Goal: Check status: Check status

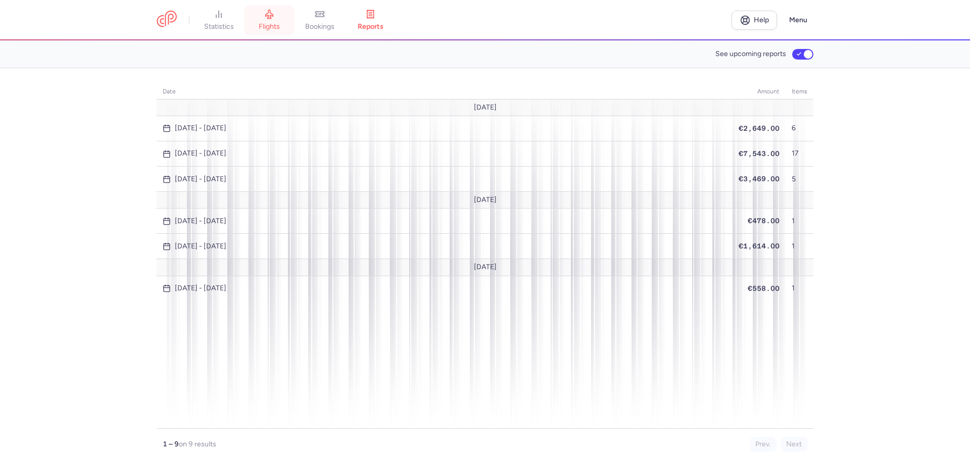
click at [274, 16] on icon at bounding box center [269, 14] width 10 height 10
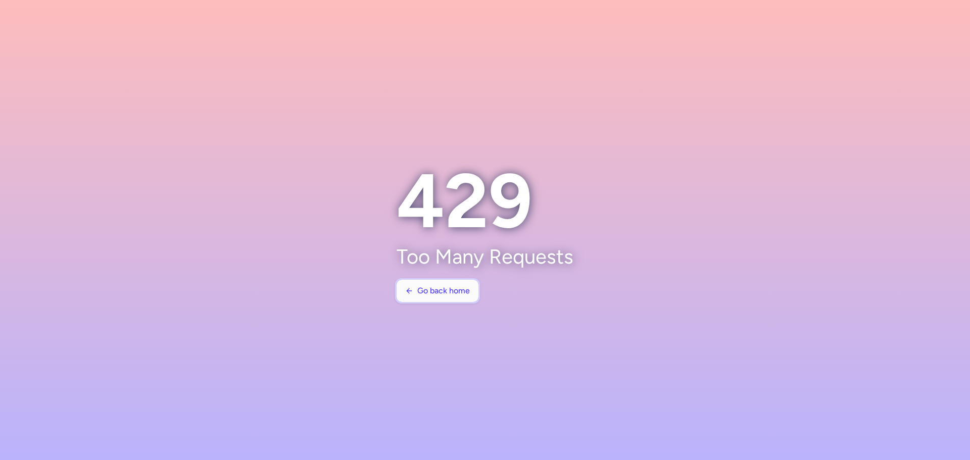
click at [454, 291] on span "Go back home" at bounding box center [443, 290] width 53 height 9
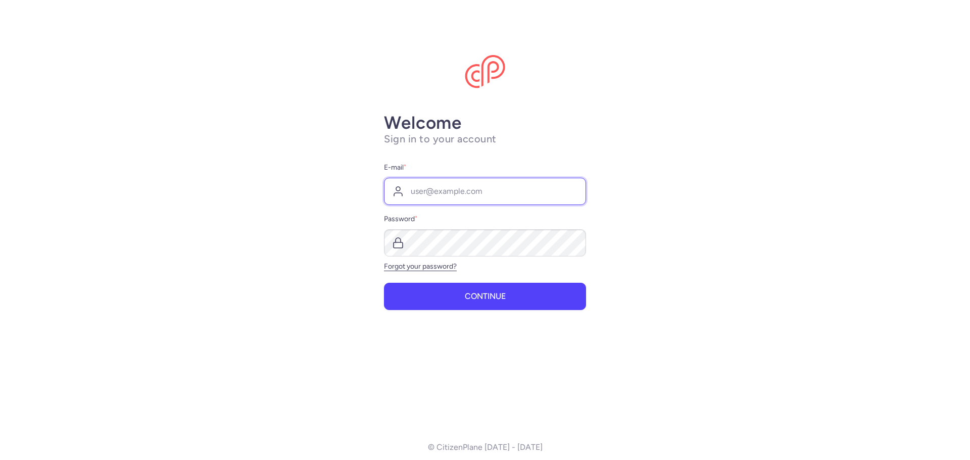
type input "moran_aber@yahoo.com"
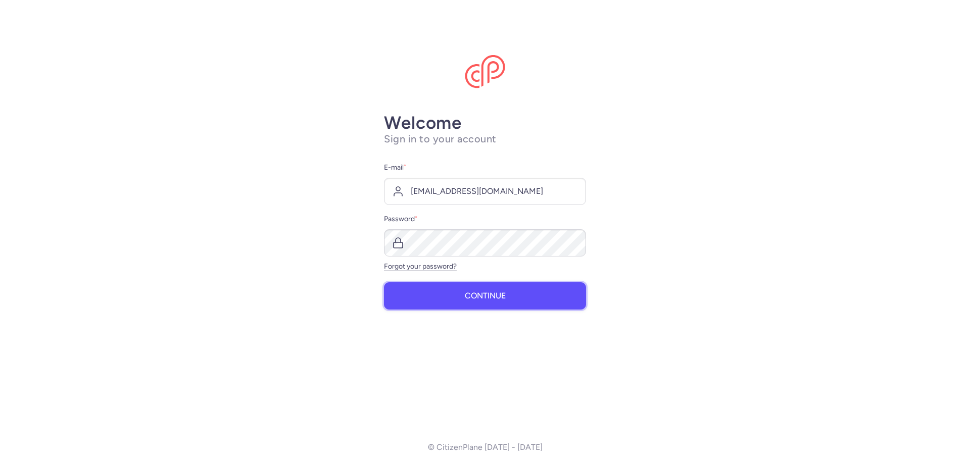
click at [458, 295] on button "Continue" at bounding box center [485, 295] width 202 height 27
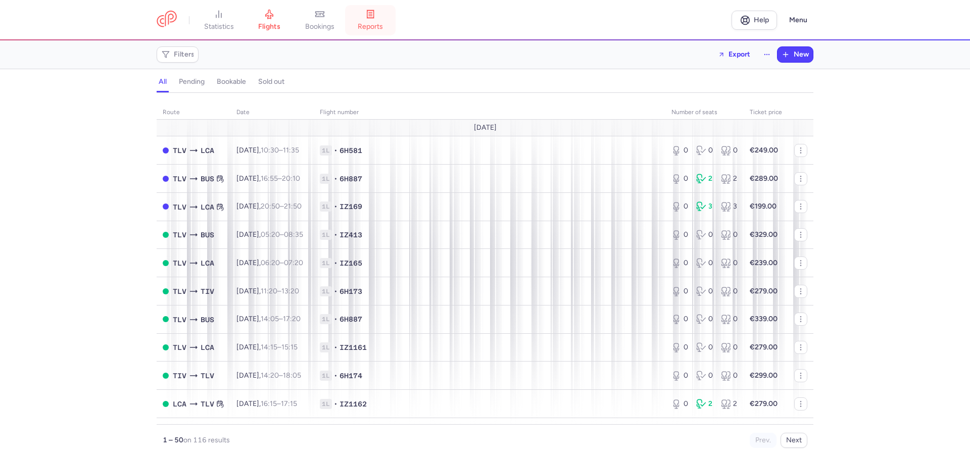
click at [368, 22] on link "reports" at bounding box center [370, 20] width 51 height 22
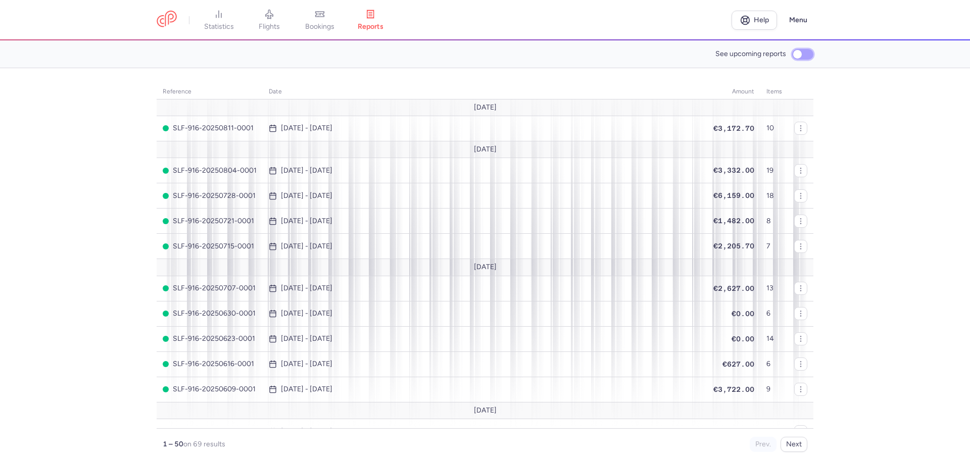
click at [792, 51] on input "See upcoming reports" at bounding box center [802, 54] width 21 height 11
checkbox input "true"
